Goal: Obtain resource: Obtain resource

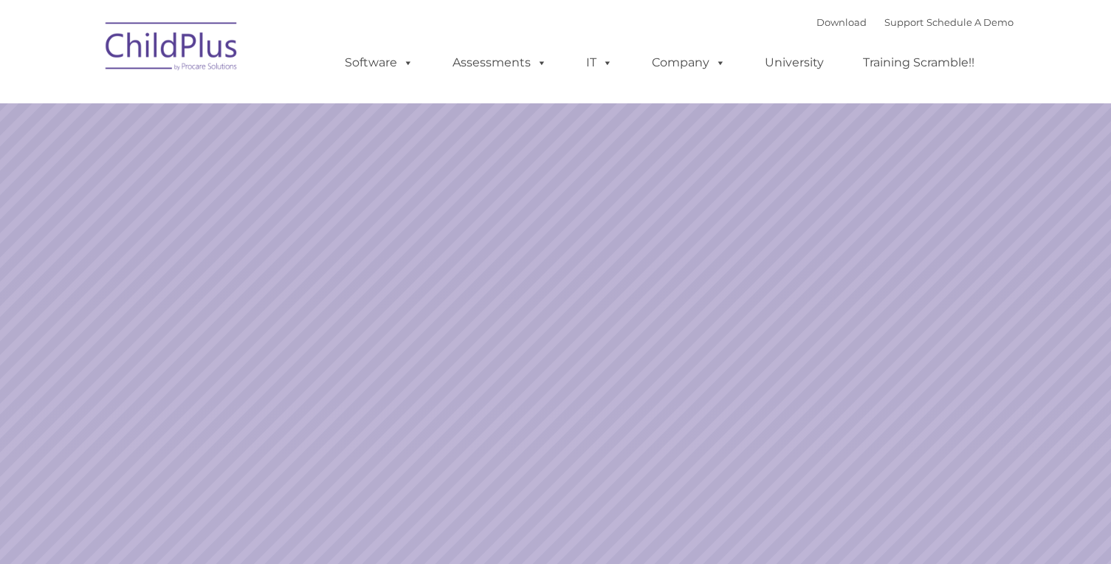
select select "MEDIUM"
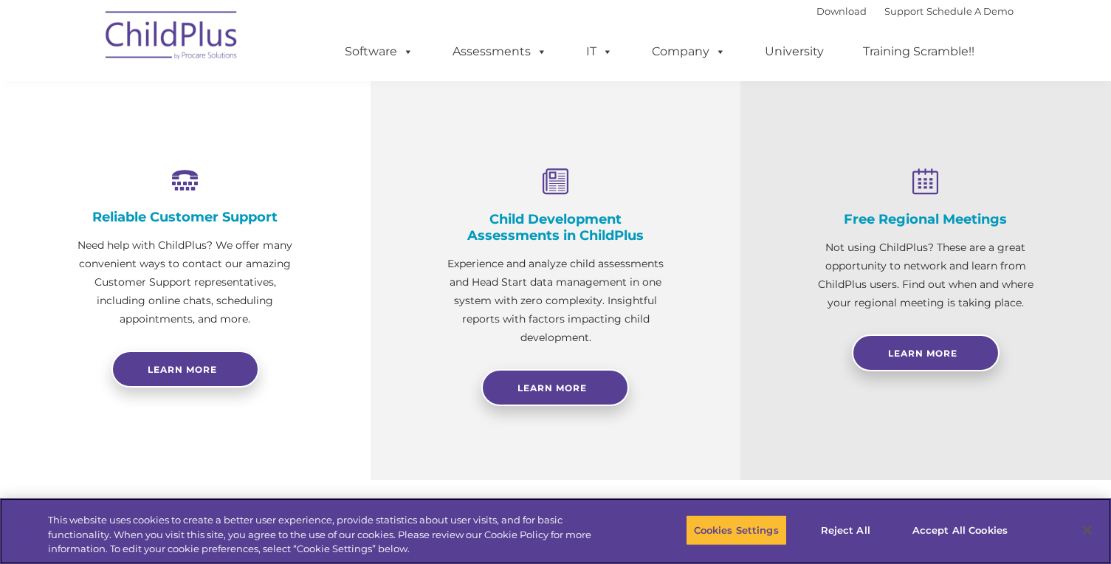
scroll to position [499, 0]
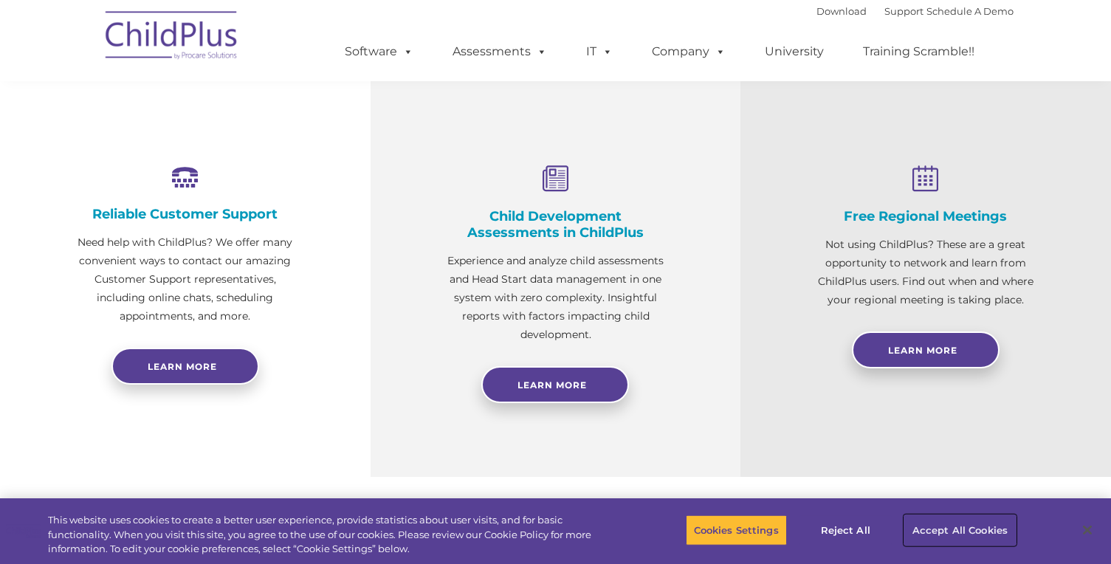
click at [954, 541] on button "Accept All Cookies" at bounding box center [959, 529] width 111 height 31
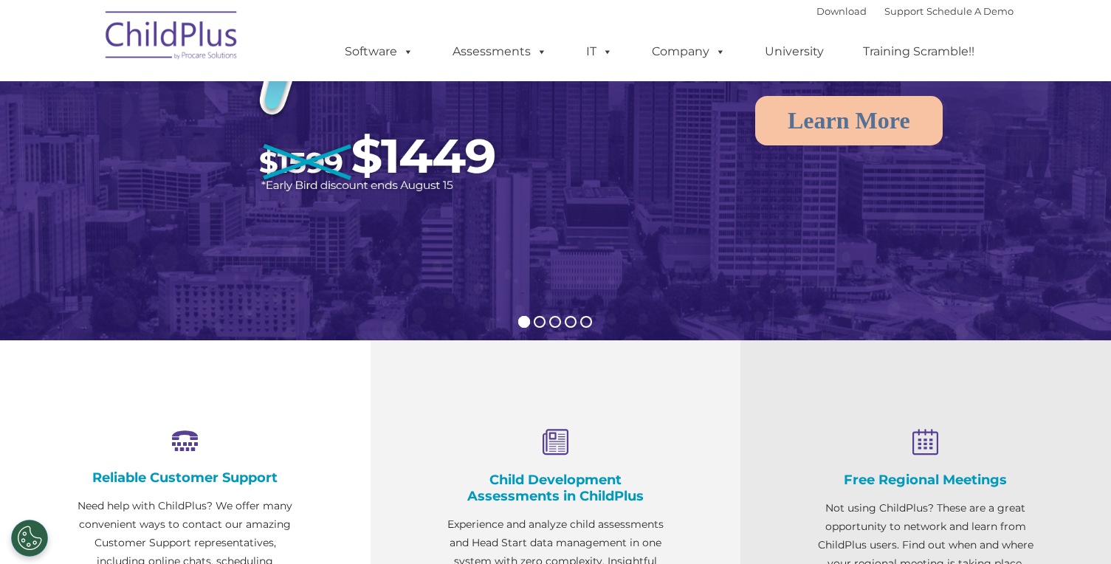
scroll to position [0, 0]
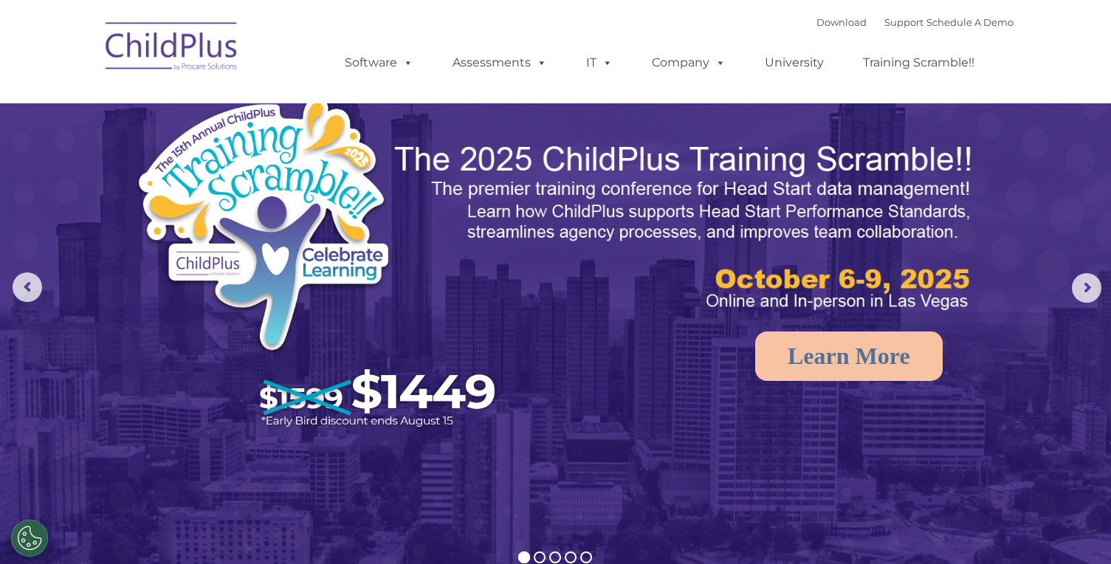
click at [816, 15] on div "Download Support | Schedule A Demo " at bounding box center [914, 22] width 197 height 22
click at [816, 20] on link "Download" at bounding box center [841, 22] width 50 height 12
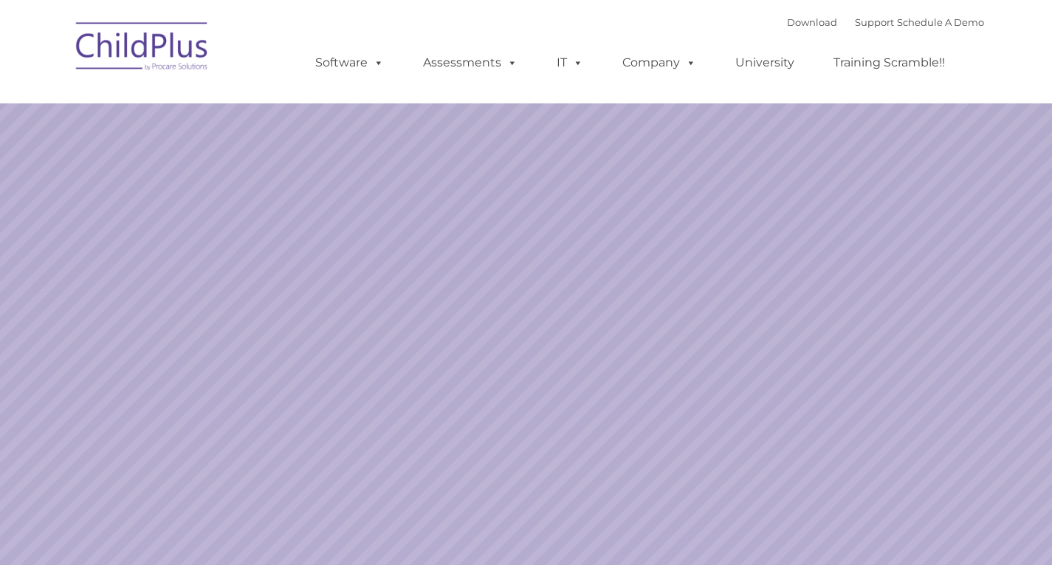
select select "MEDIUM"
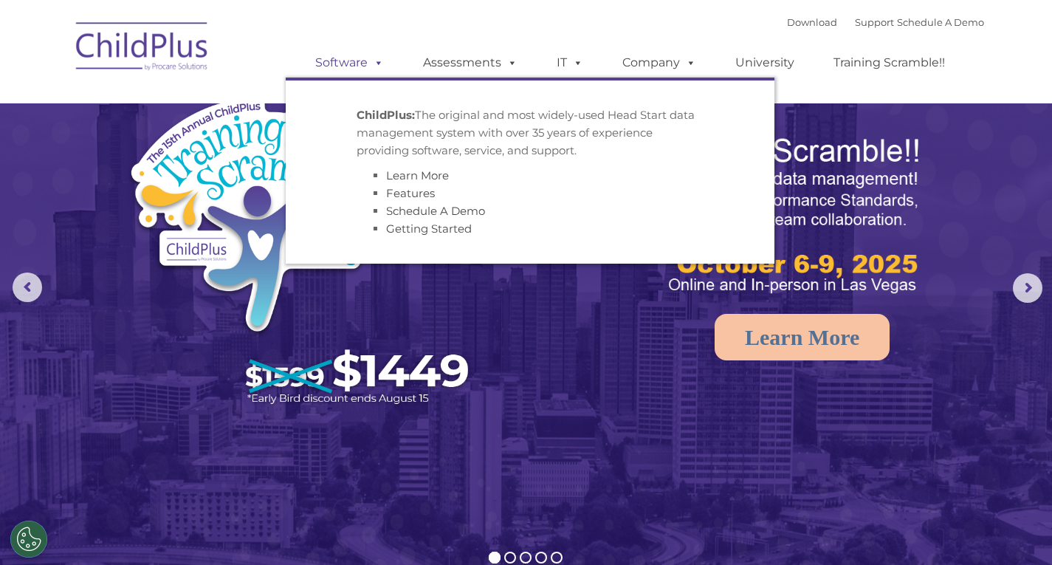
click at [355, 66] on link "Software" at bounding box center [349, 63] width 98 height 30
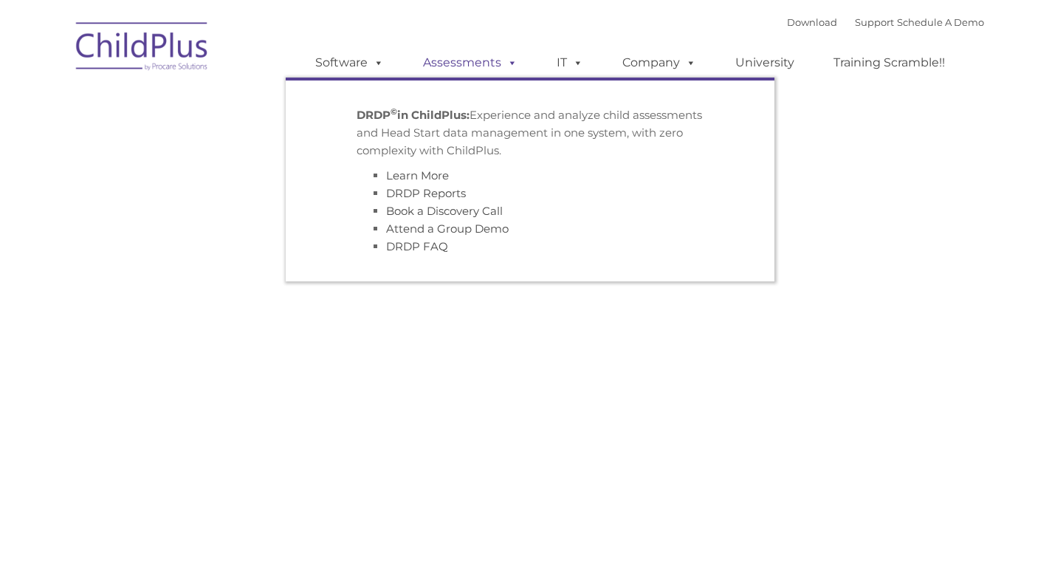
type input ""
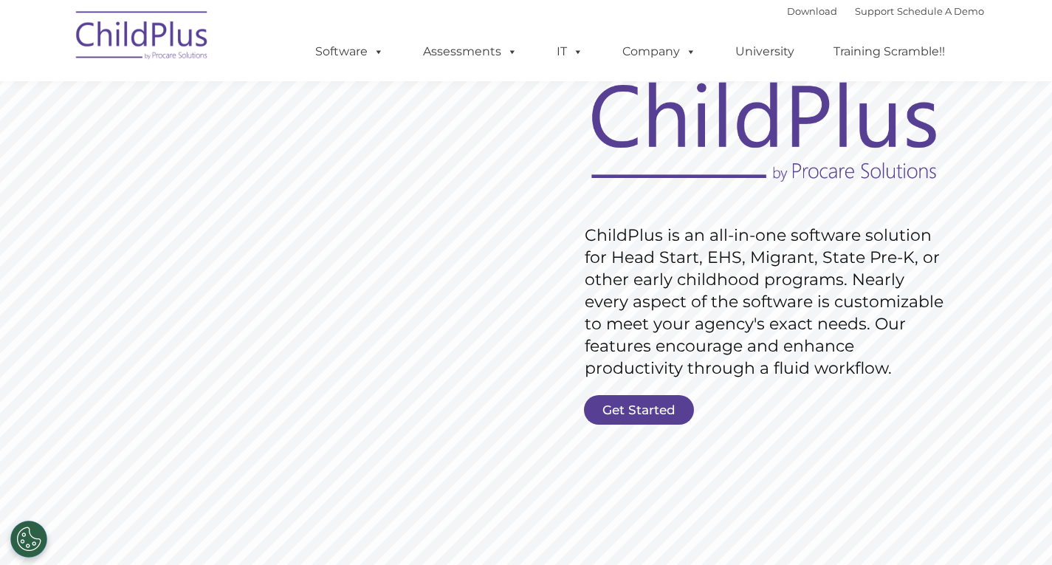
scroll to position [92, 0]
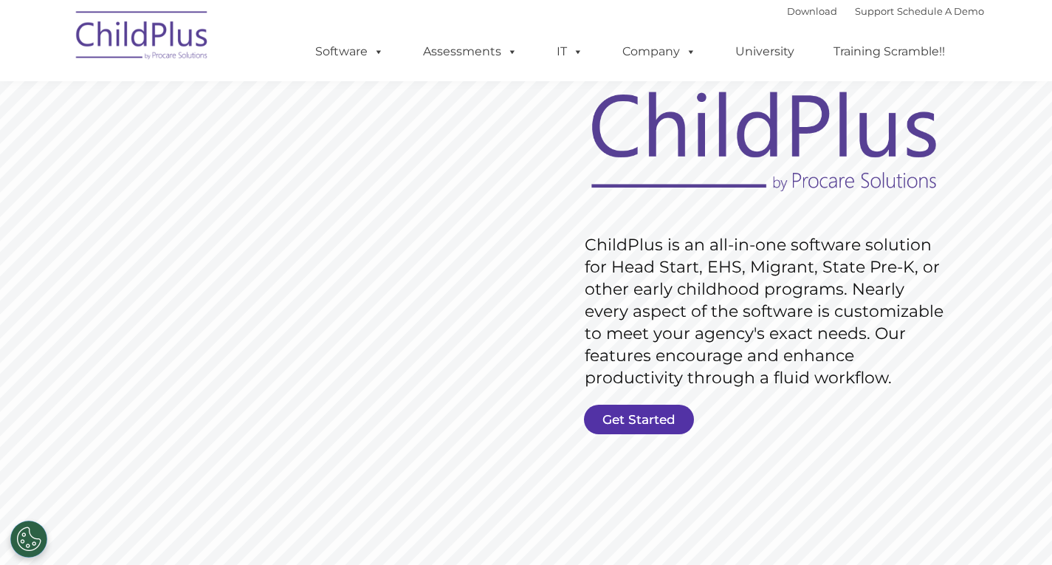
click at [644, 413] on link "Get Started" at bounding box center [639, 419] width 110 height 30
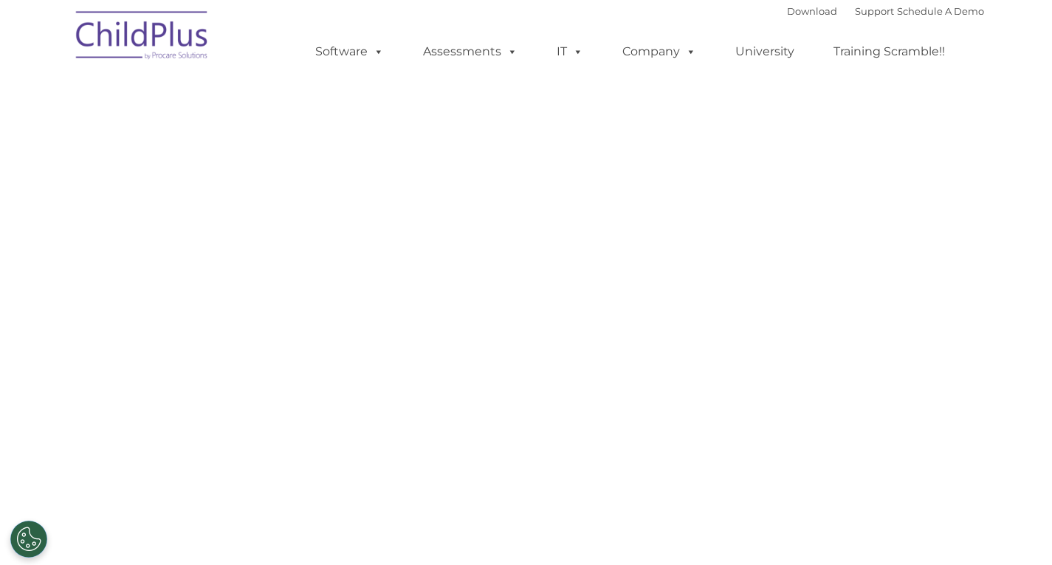
select select "MEDIUM"
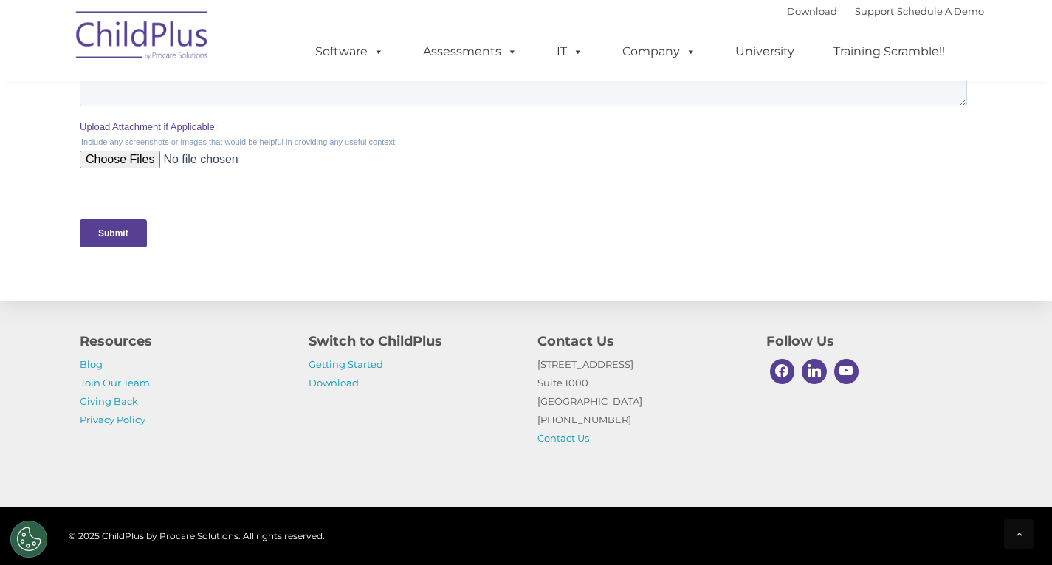
scroll to position [737, 0]
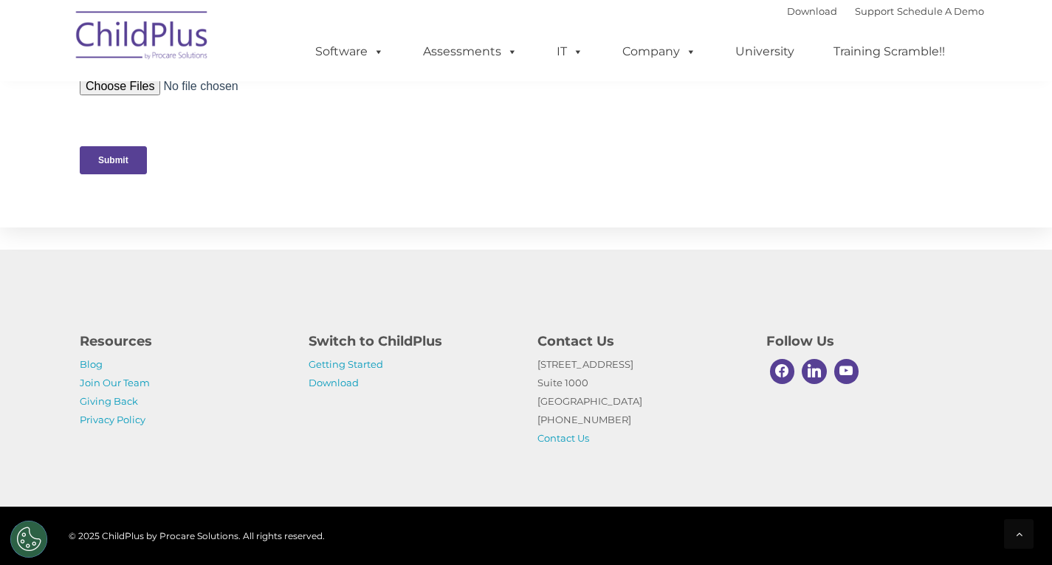
click at [360, 370] on p "Getting Started Download" at bounding box center [411, 373] width 207 height 37
click at [360, 361] on link "Getting Started" at bounding box center [345, 364] width 75 height 12
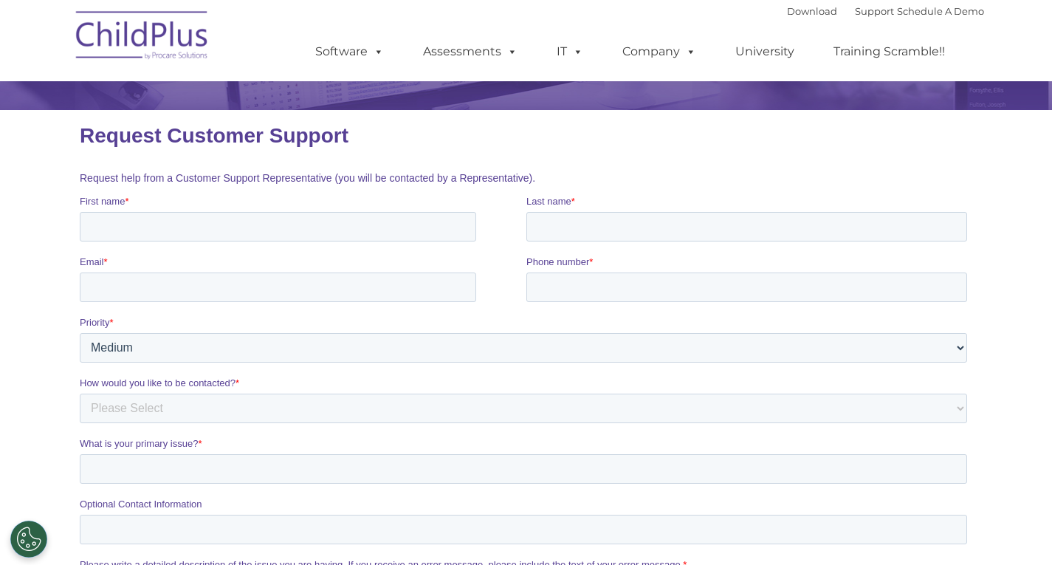
scroll to position [0, 0]
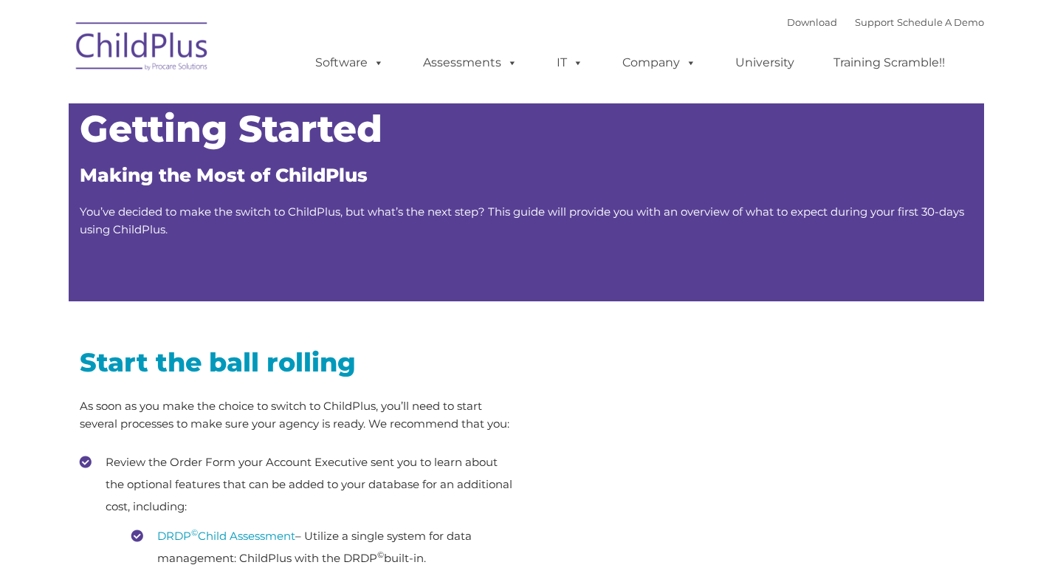
type input ""
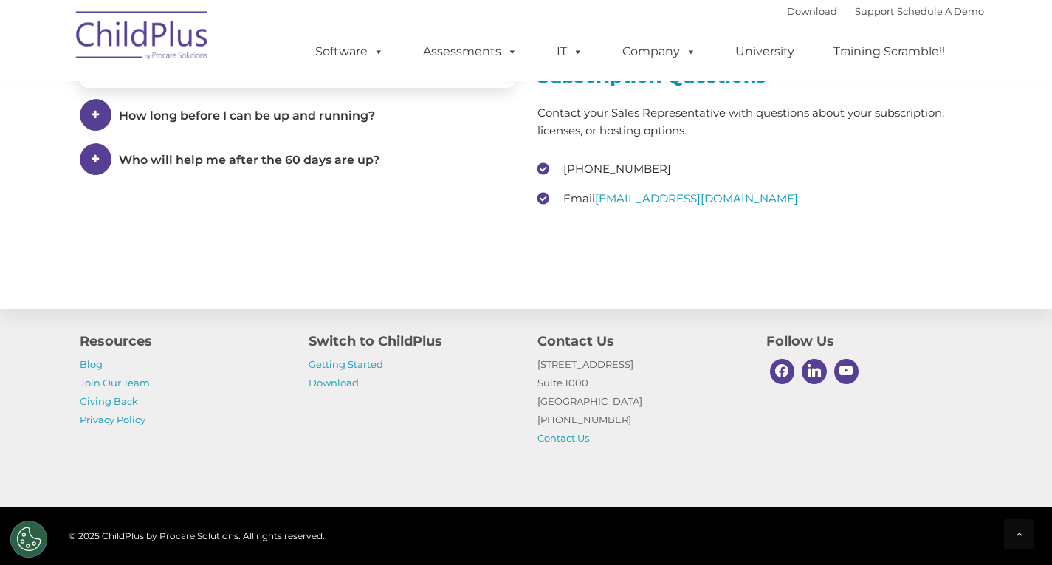
scroll to position [2304, 0]
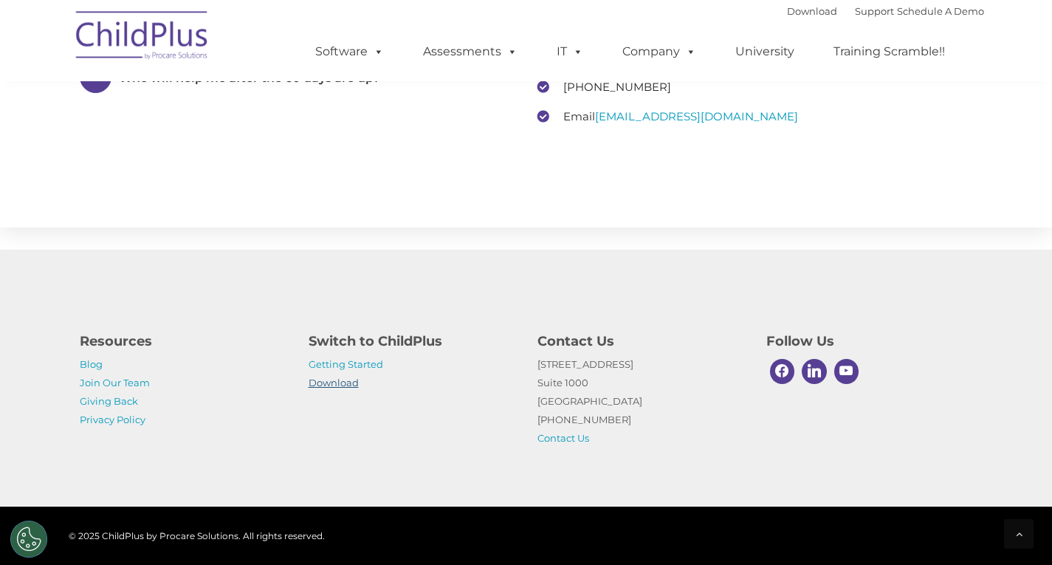
click at [345, 383] on link "Download" at bounding box center [333, 382] width 50 height 12
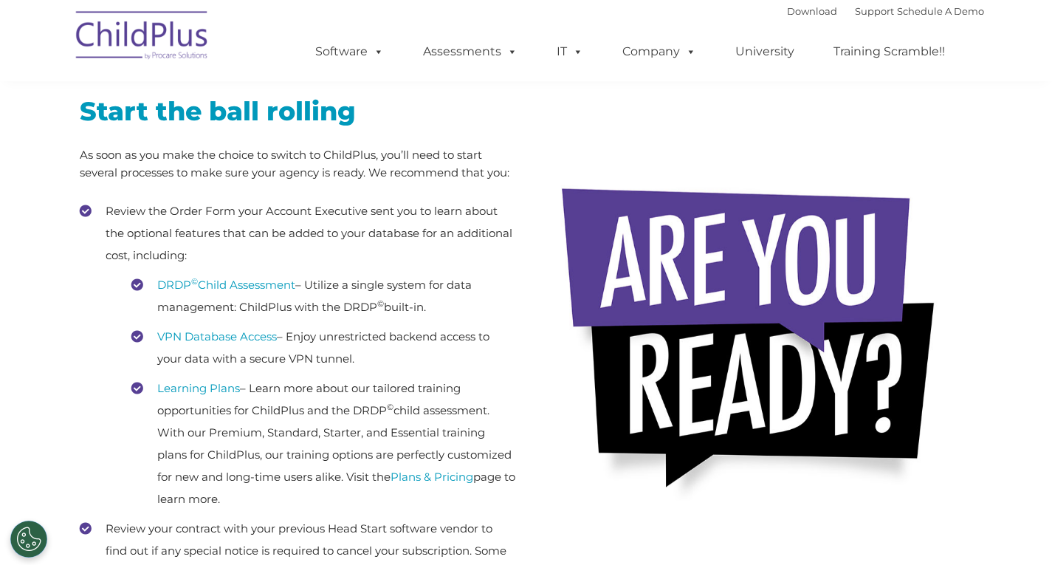
scroll to position [0, 0]
